Goal: Information Seeking & Learning: Compare options

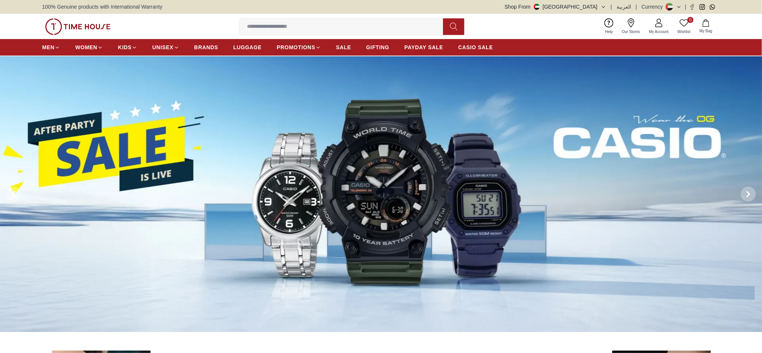
click at [213, 51] on span "BRANDS" at bounding box center [206, 48] width 24 height 8
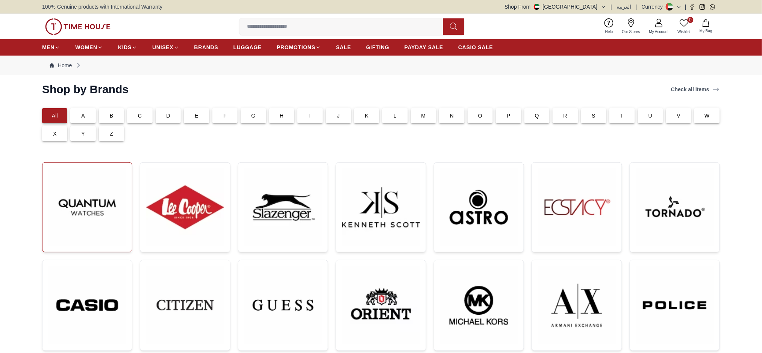
click at [95, 190] on img at bounding box center [86, 207] width 77 height 77
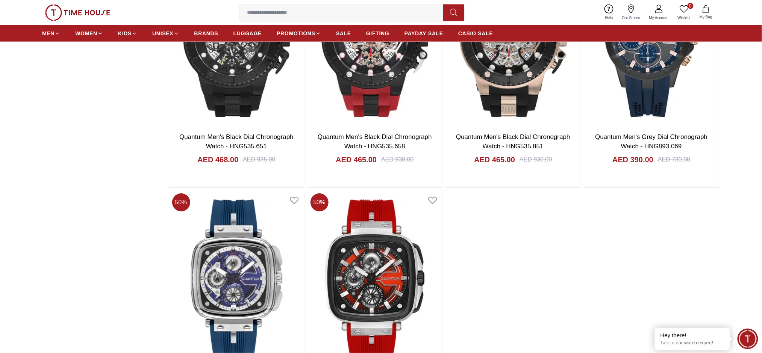
scroll to position [2494, 0]
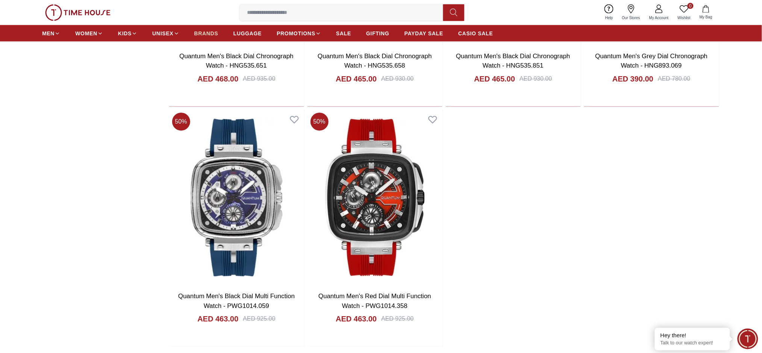
click at [198, 36] on span "BRANDS" at bounding box center [206, 34] width 24 height 8
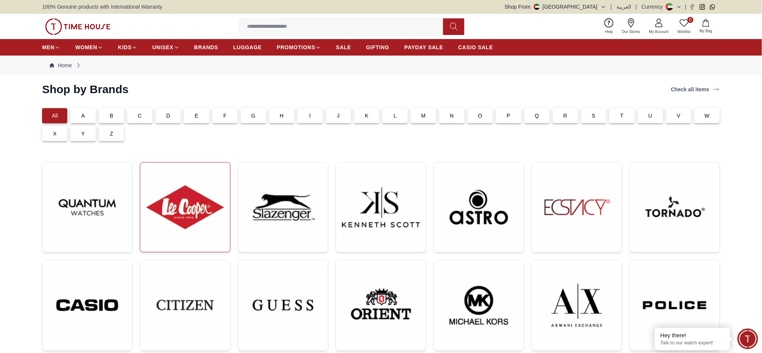
click at [197, 182] on img at bounding box center [184, 207] width 77 height 77
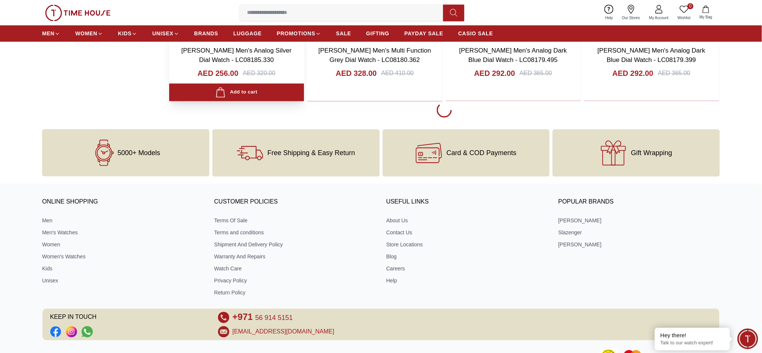
scroll to position [1619, 0]
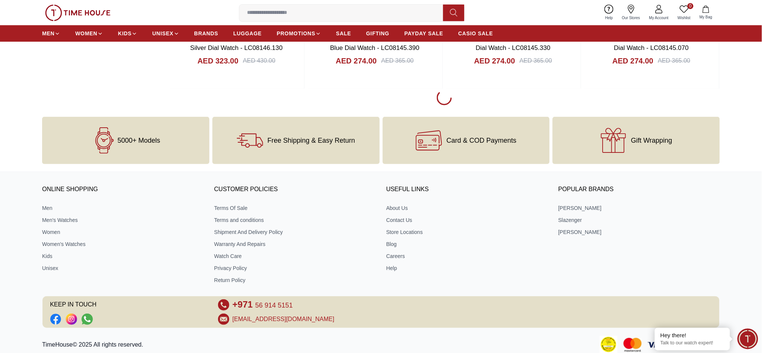
scroll to position [4024, 0]
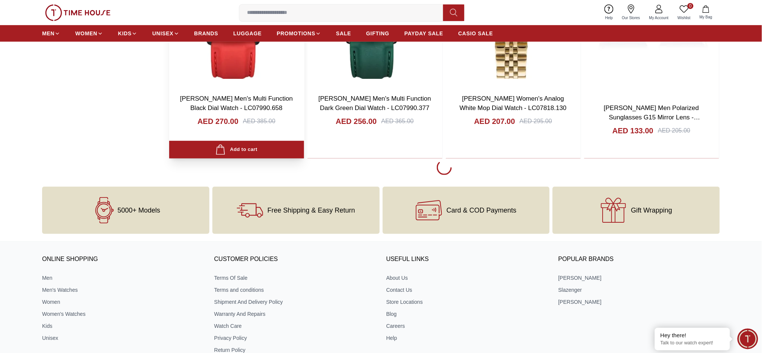
scroll to position [6330, 0]
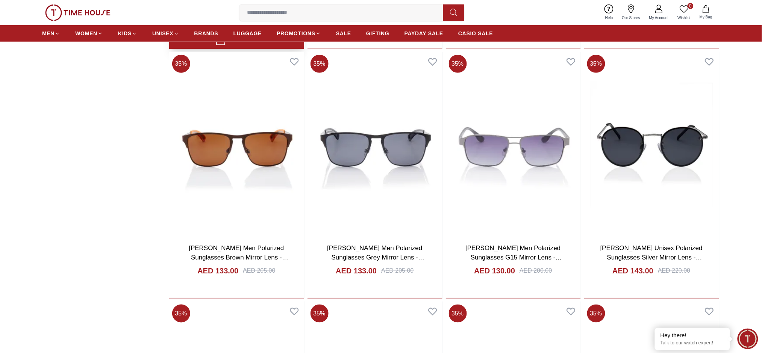
scroll to position [6487, 0]
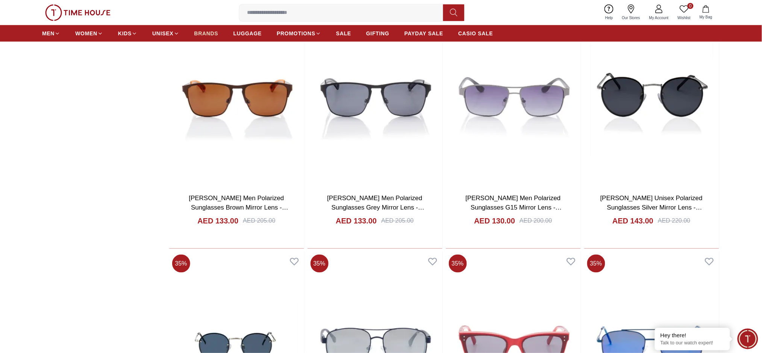
click at [207, 38] on link "BRANDS" at bounding box center [206, 34] width 24 height 14
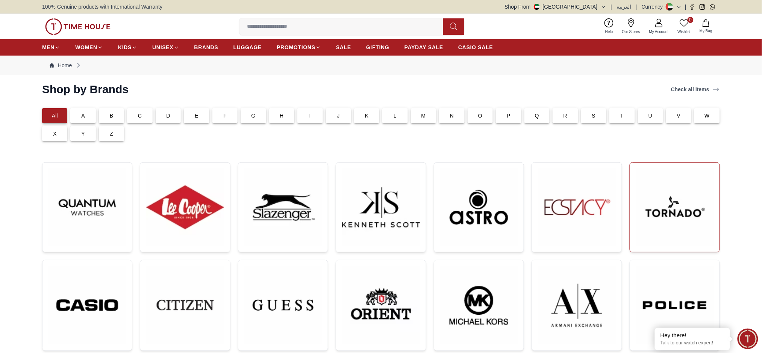
click at [670, 206] on img at bounding box center [674, 207] width 77 height 77
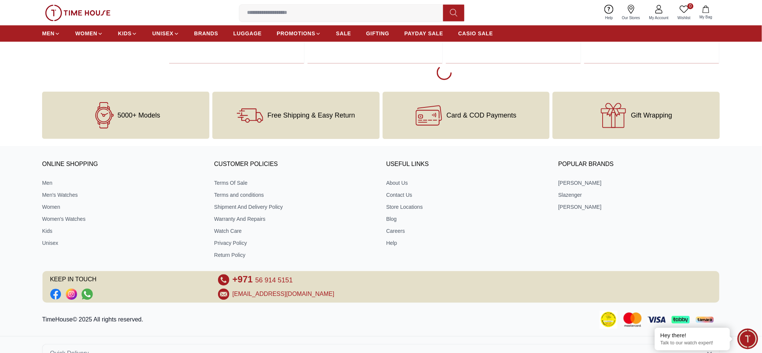
scroll to position [1604, 0]
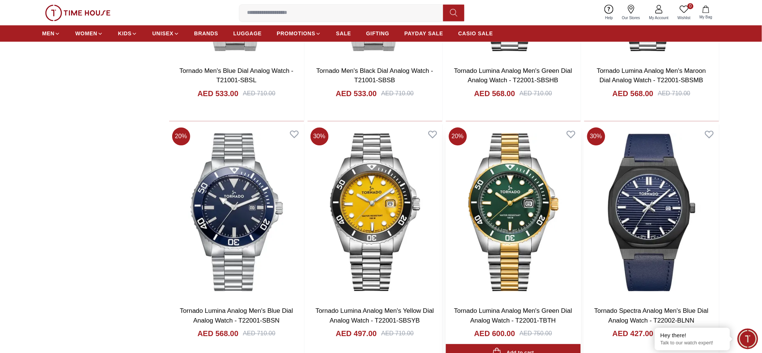
scroll to position [3910, 0]
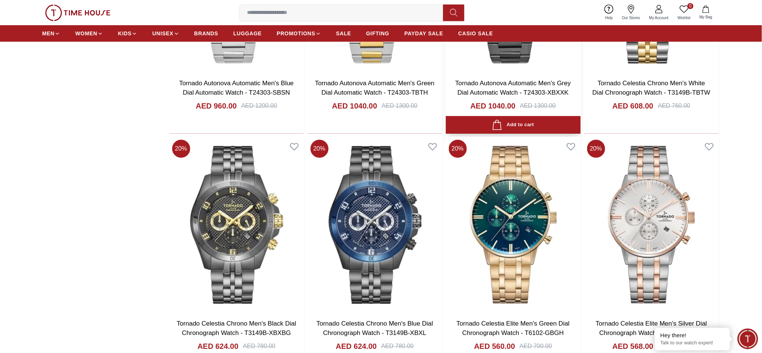
scroll to position [6166, 0]
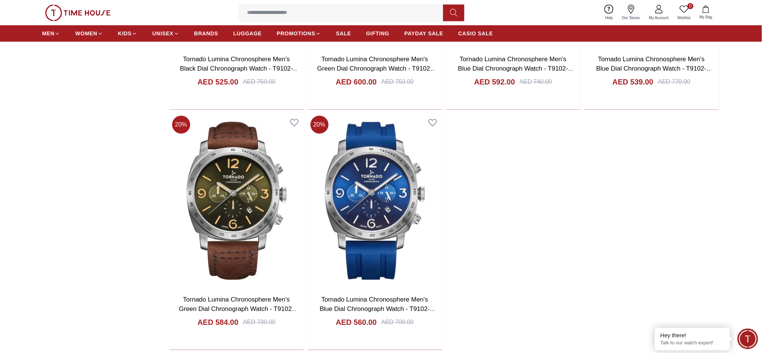
scroll to position [8171, 0]
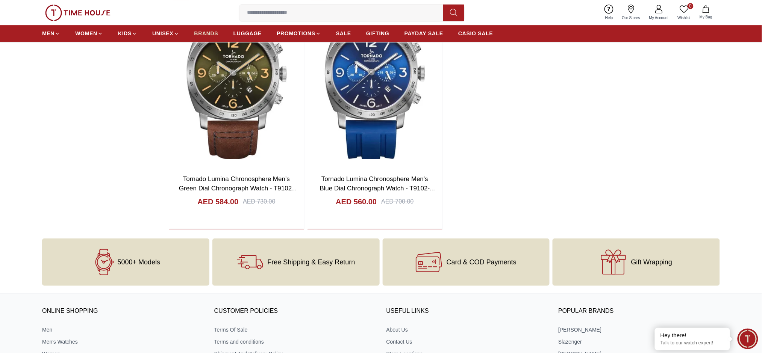
click at [214, 36] on span "BRANDS" at bounding box center [206, 34] width 24 height 8
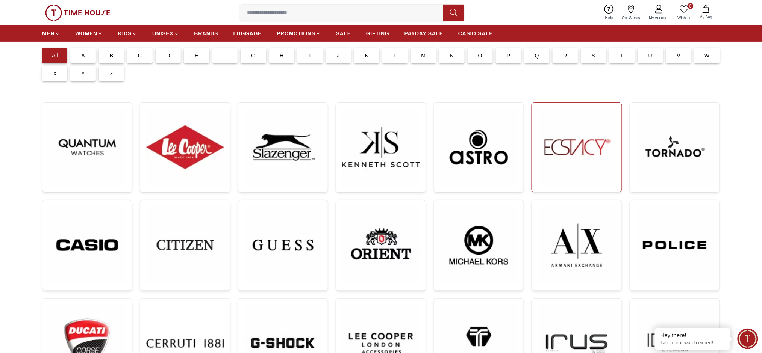
scroll to position [200, 0]
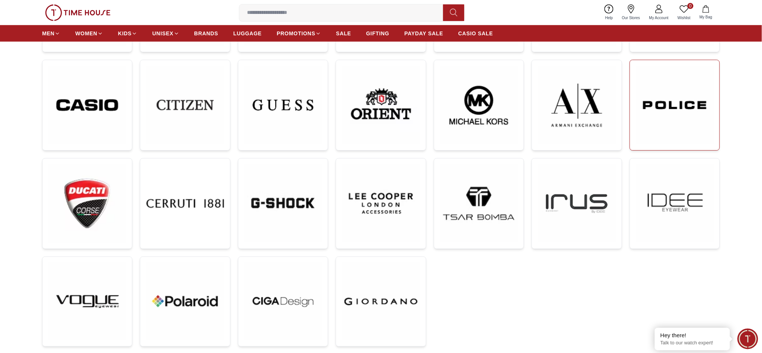
click at [658, 123] on img at bounding box center [674, 105] width 77 height 78
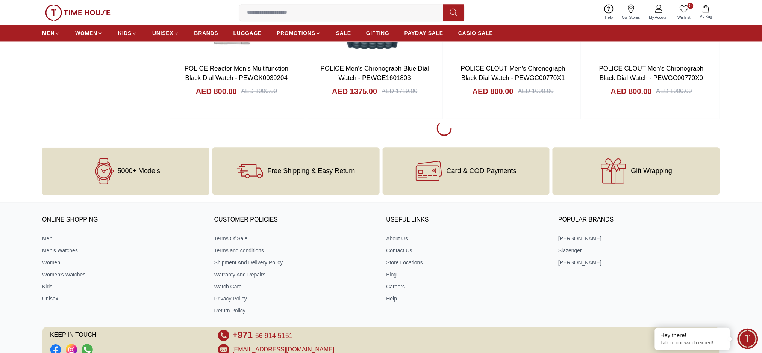
scroll to position [1626, 0]
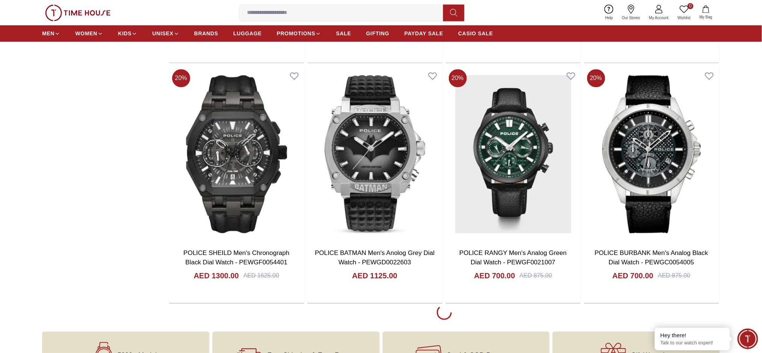
scroll to position [3781, 0]
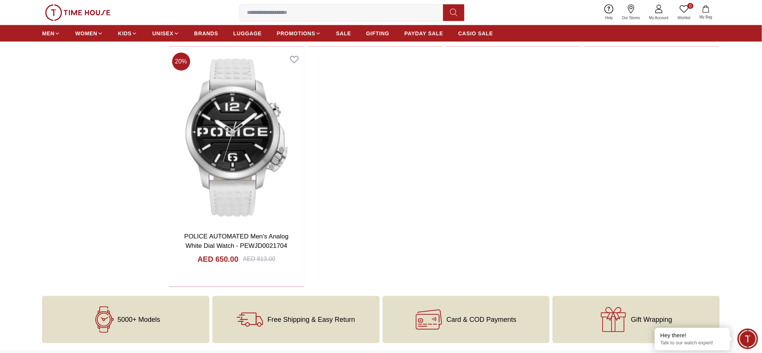
scroll to position [4489, 0]
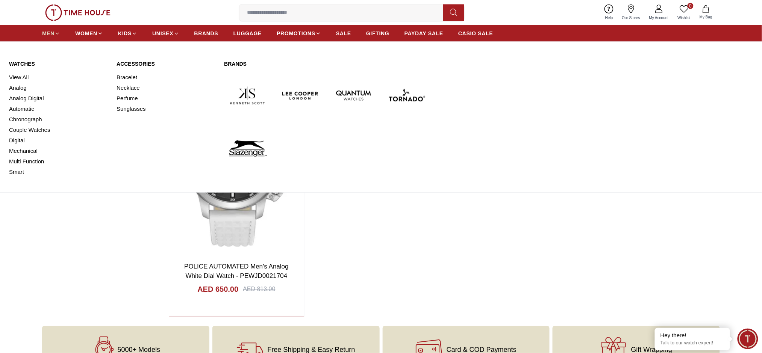
click at [50, 33] on span "MEN" at bounding box center [48, 34] width 12 height 8
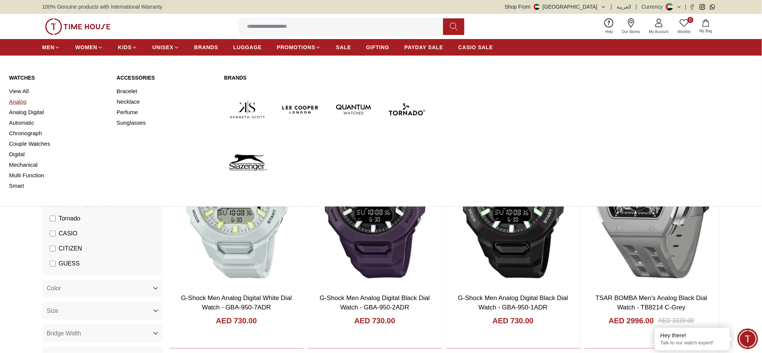
click at [20, 102] on link "Analog" at bounding box center [58, 102] width 99 height 11
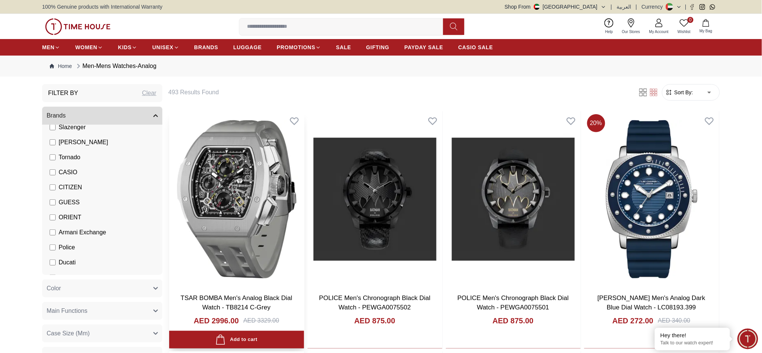
scroll to position [101, 0]
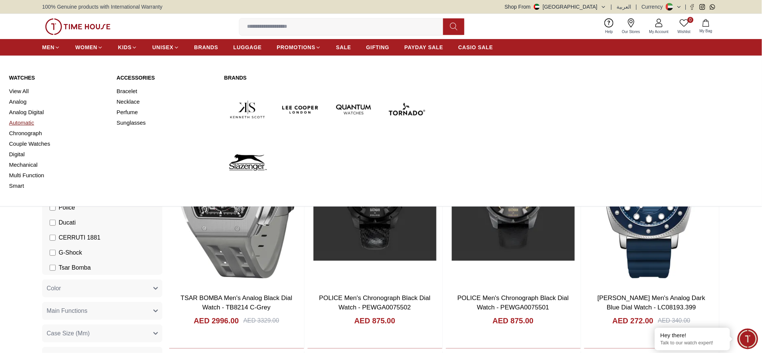
click at [27, 122] on link "Automatic" at bounding box center [58, 123] width 99 height 11
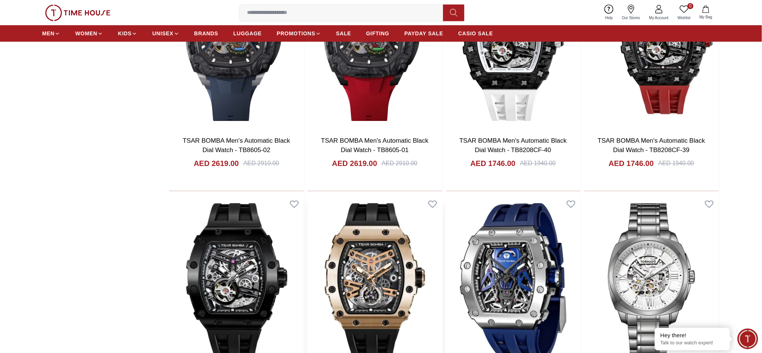
scroll to position [1002, 0]
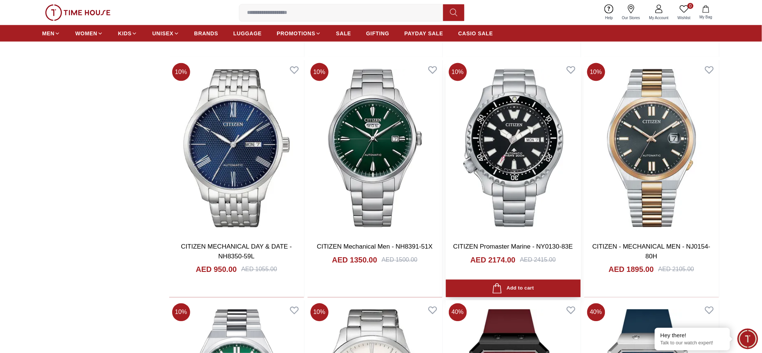
scroll to position [2506, 0]
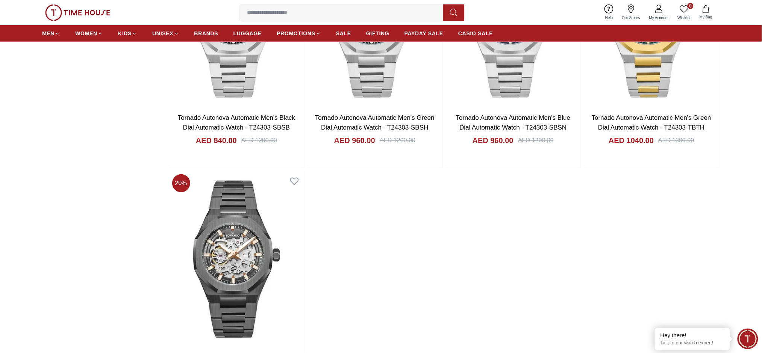
scroll to position [5678, 0]
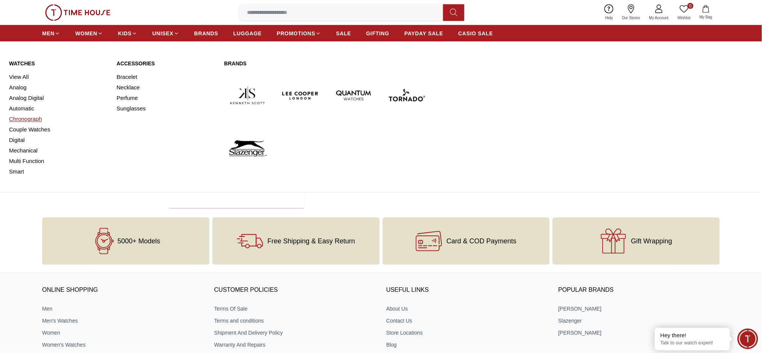
click at [24, 120] on link "Chronograph" at bounding box center [58, 119] width 99 height 11
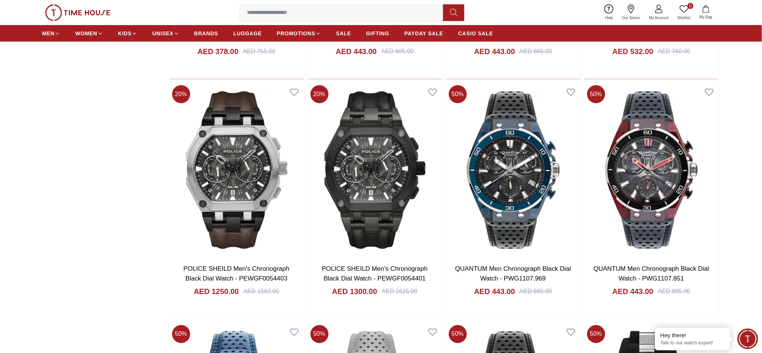
scroll to position [1062, 0]
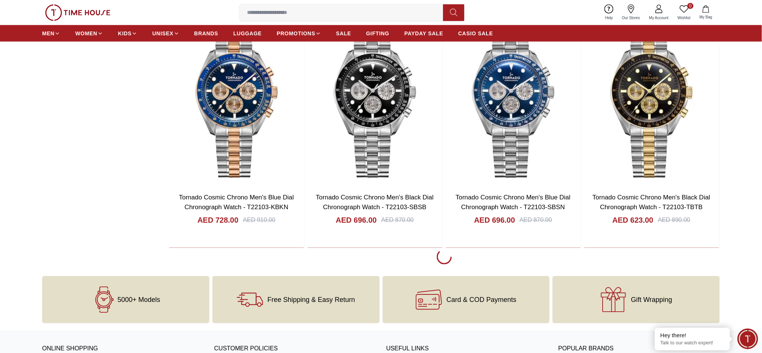
scroll to position [3618, 0]
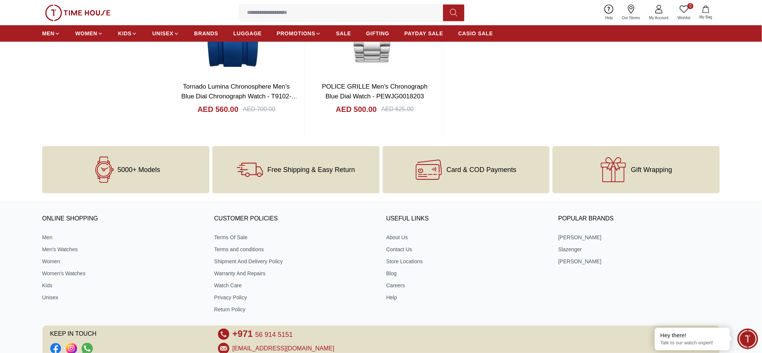
scroll to position [5092, 0]
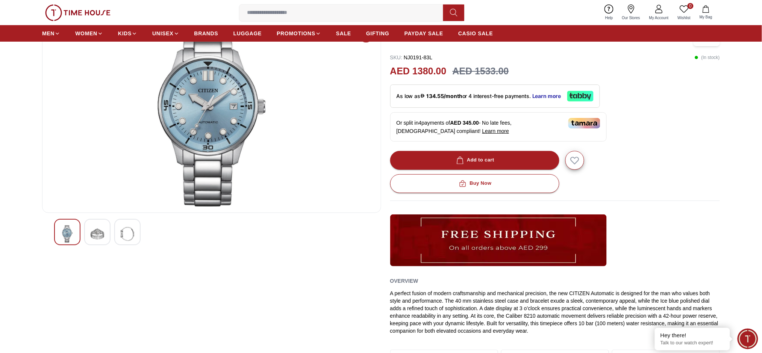
scroll to position [50, 0]
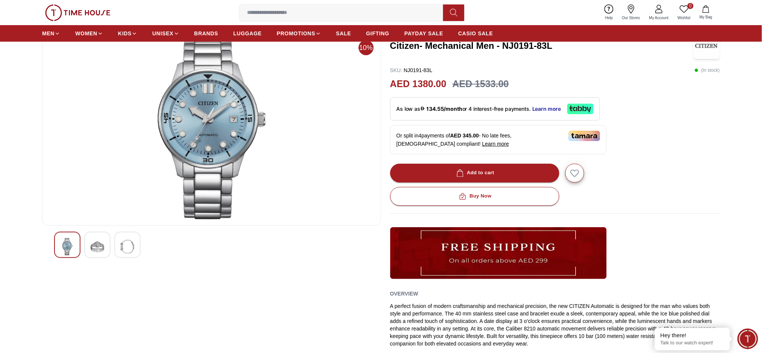
click at [105, 247] on div at bounding box center [97, 245] width 26 height 26
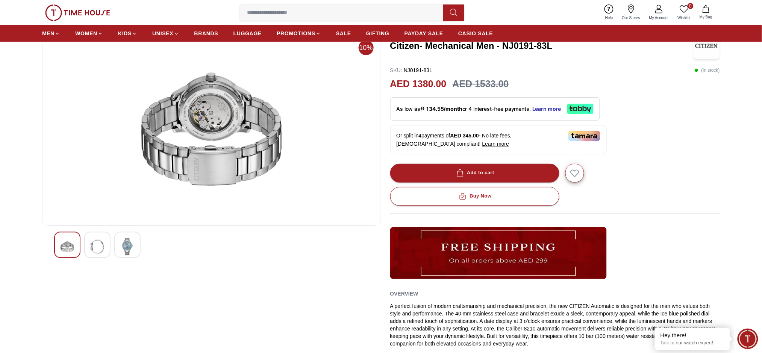
click at [123, 247] on img at bounding box center [128, 246] width 14 height 17
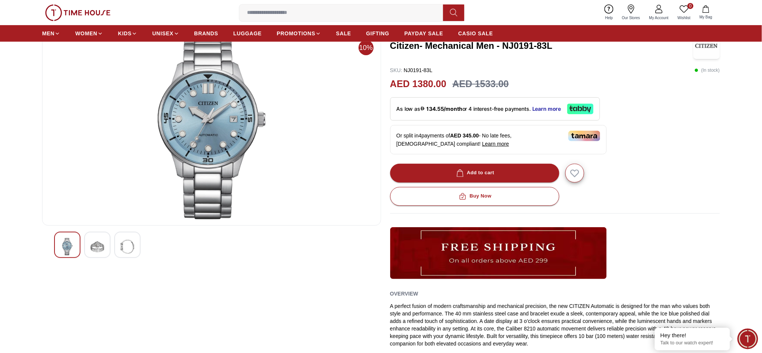
click at [99, 243] on img at bounding box center [98, 246] width 14 height 17
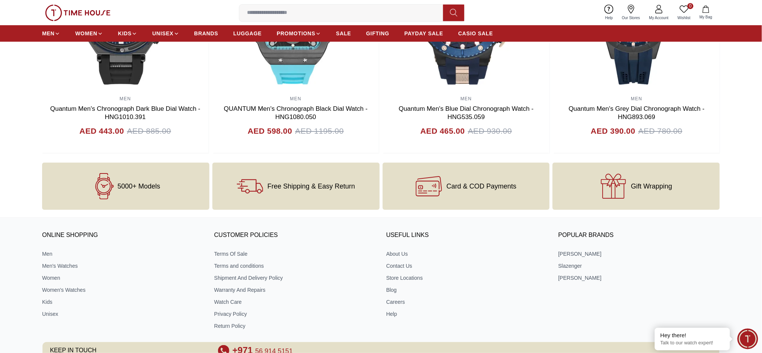
scroll to position [959, 0]
